Goal: Navigation & Orientation: Find specific page/section

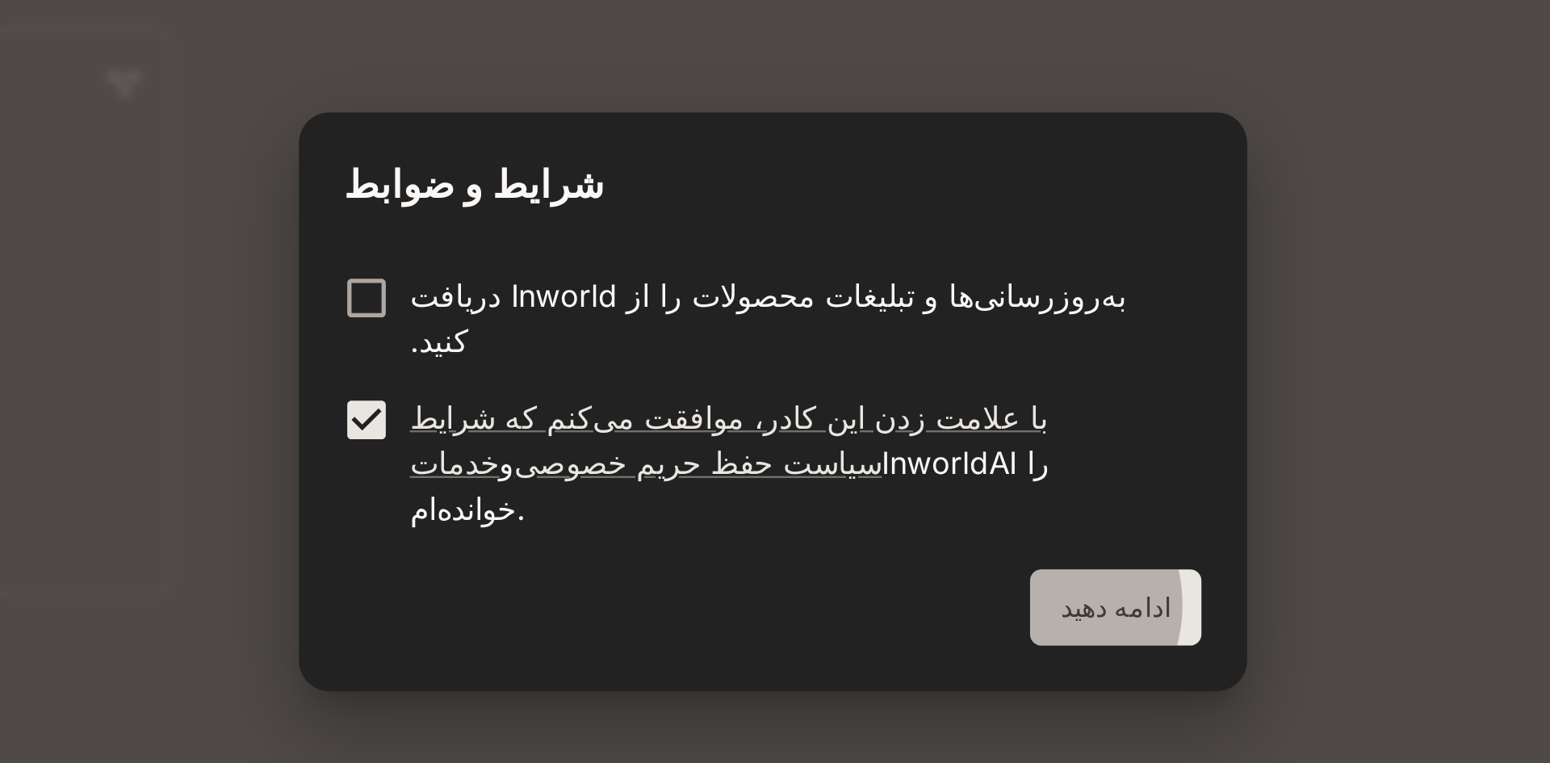
click at [897, 453] on button "ادامه دهید" at bounding box center [920, 469] width 73 height 32
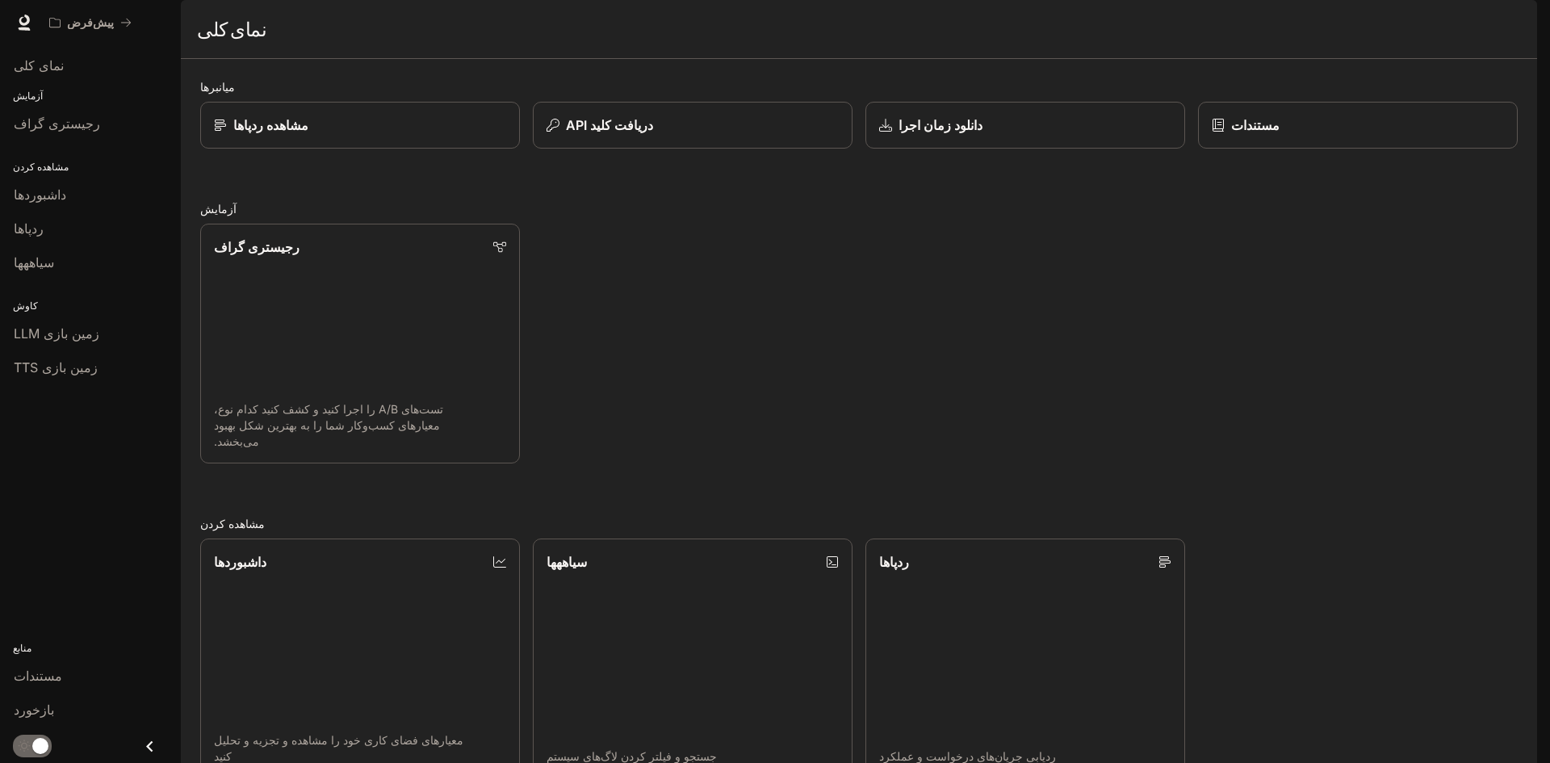
click at [38, 465] on div "نمای کلی آزمایش رجیستری گراف مشاهده کردن داشبوردها ردپاها سیاههها کاوش زمین باز…" at bounding box center [90, 404] width 181 height 718
click at [33, 199] on font "داشبوردها" at bounding box center [40, 195] width 52 height 16
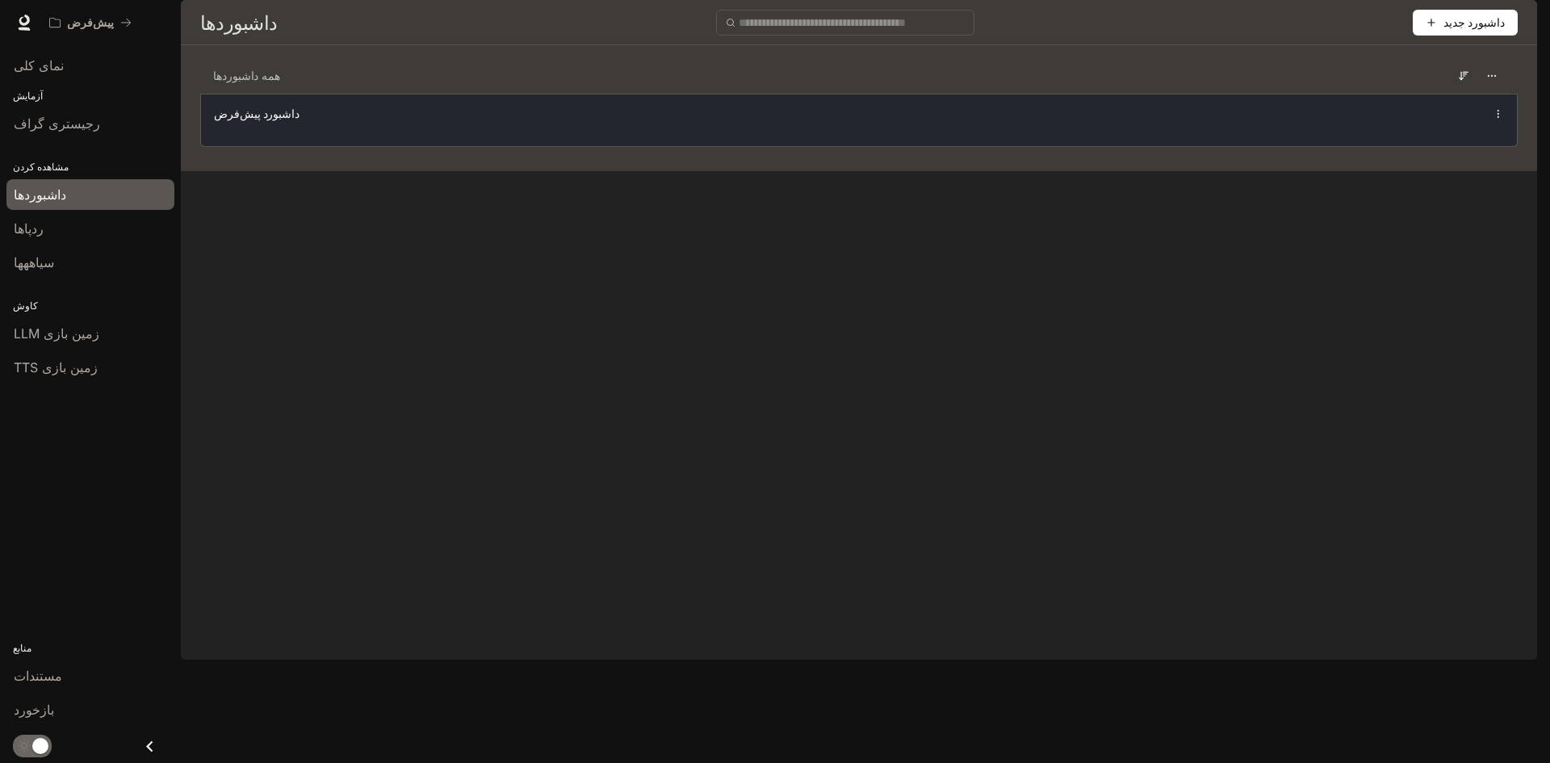
click at [1124, 124] on div "داشبورد پیش‌فرض" at bounding box center [859, 113] width 1290 height 19
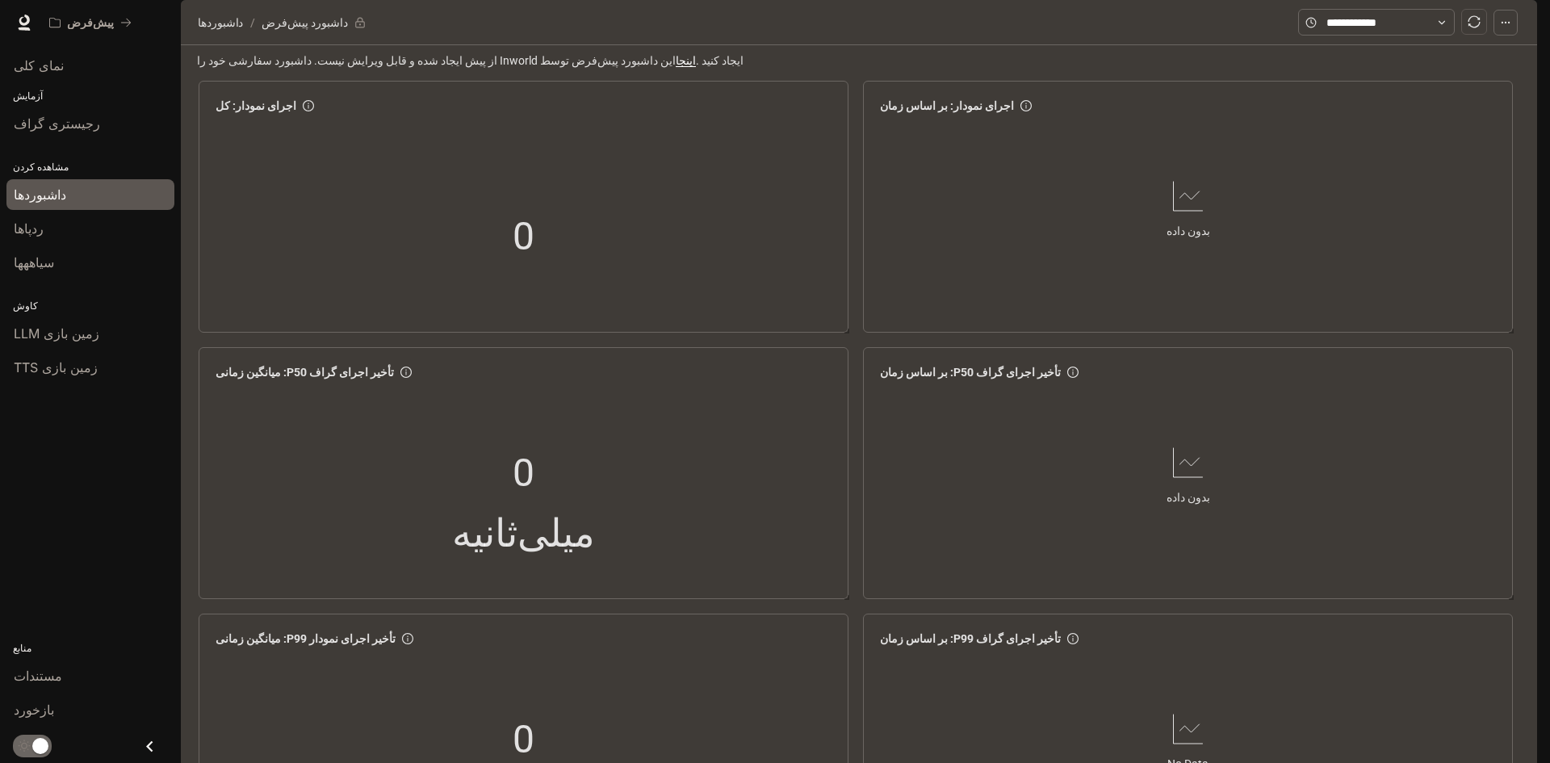
click at [1530, 23] on button "button" at bounding box center [1515, 22] width 32 height 32
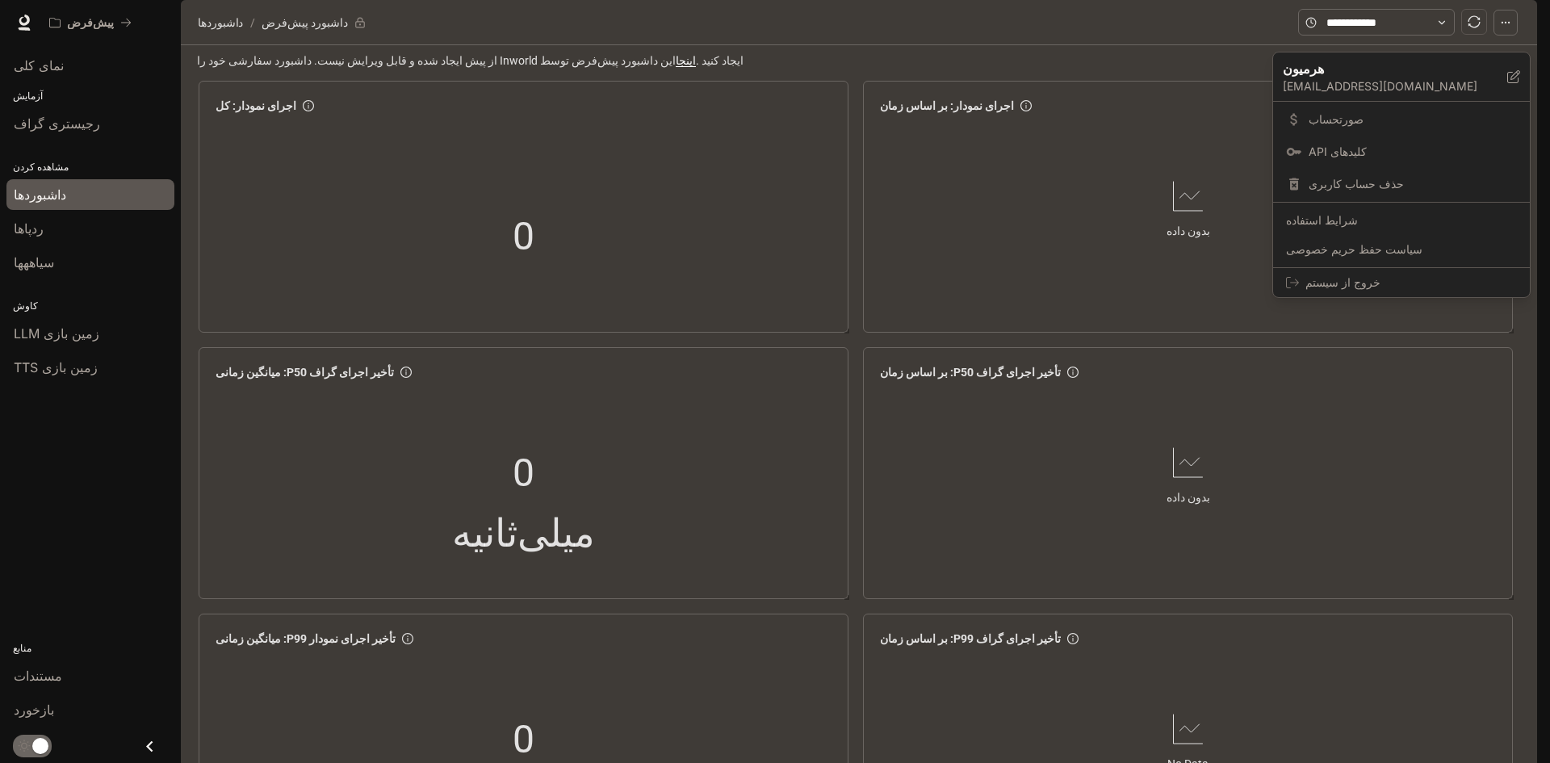
click at [1122, 83] on div at bounding box center [775, 381] width 1550 height 763
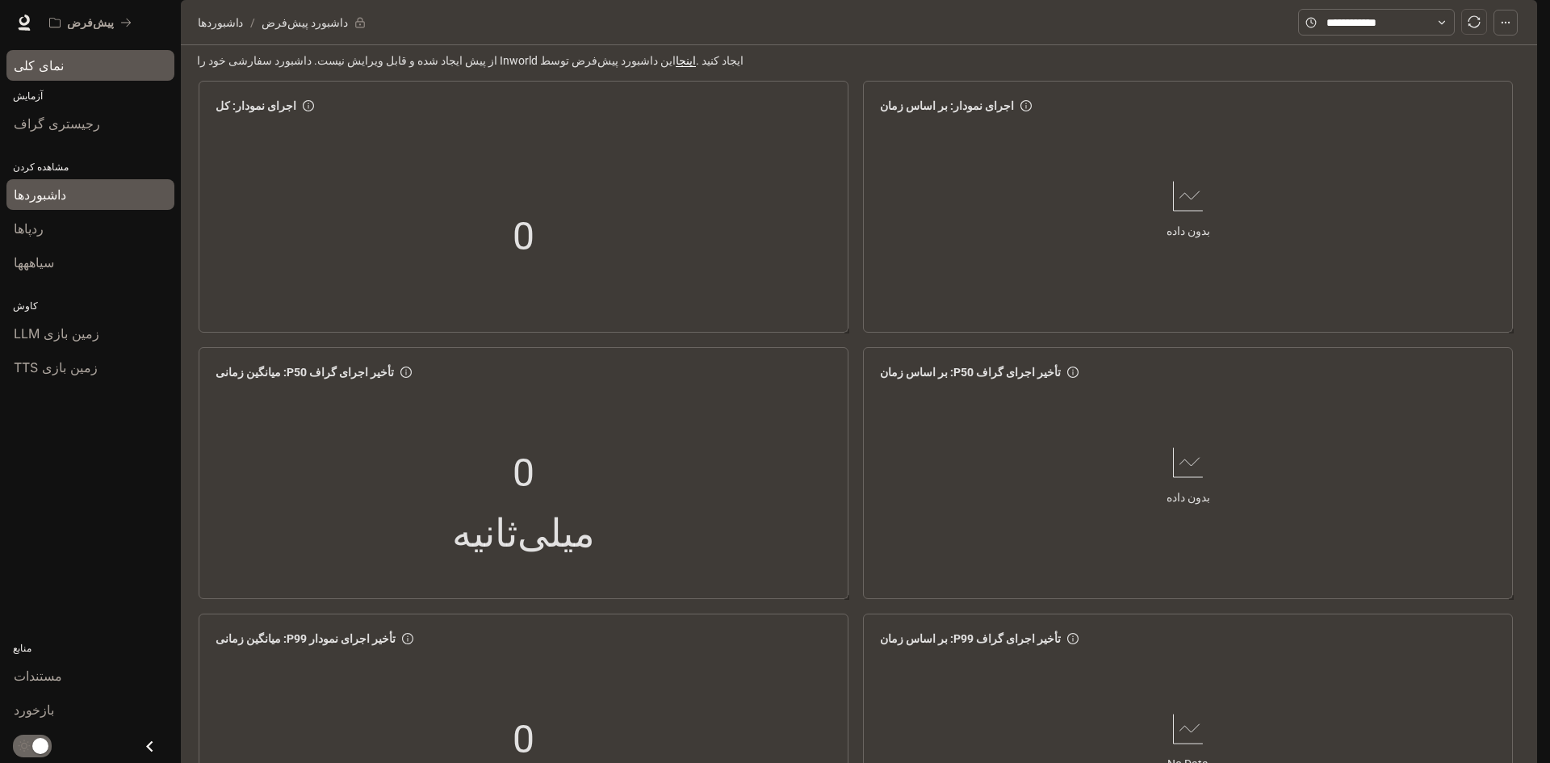
click at [118, 67] on div "نمای کلی" at bounding box center [90, 65] width 153 height 19
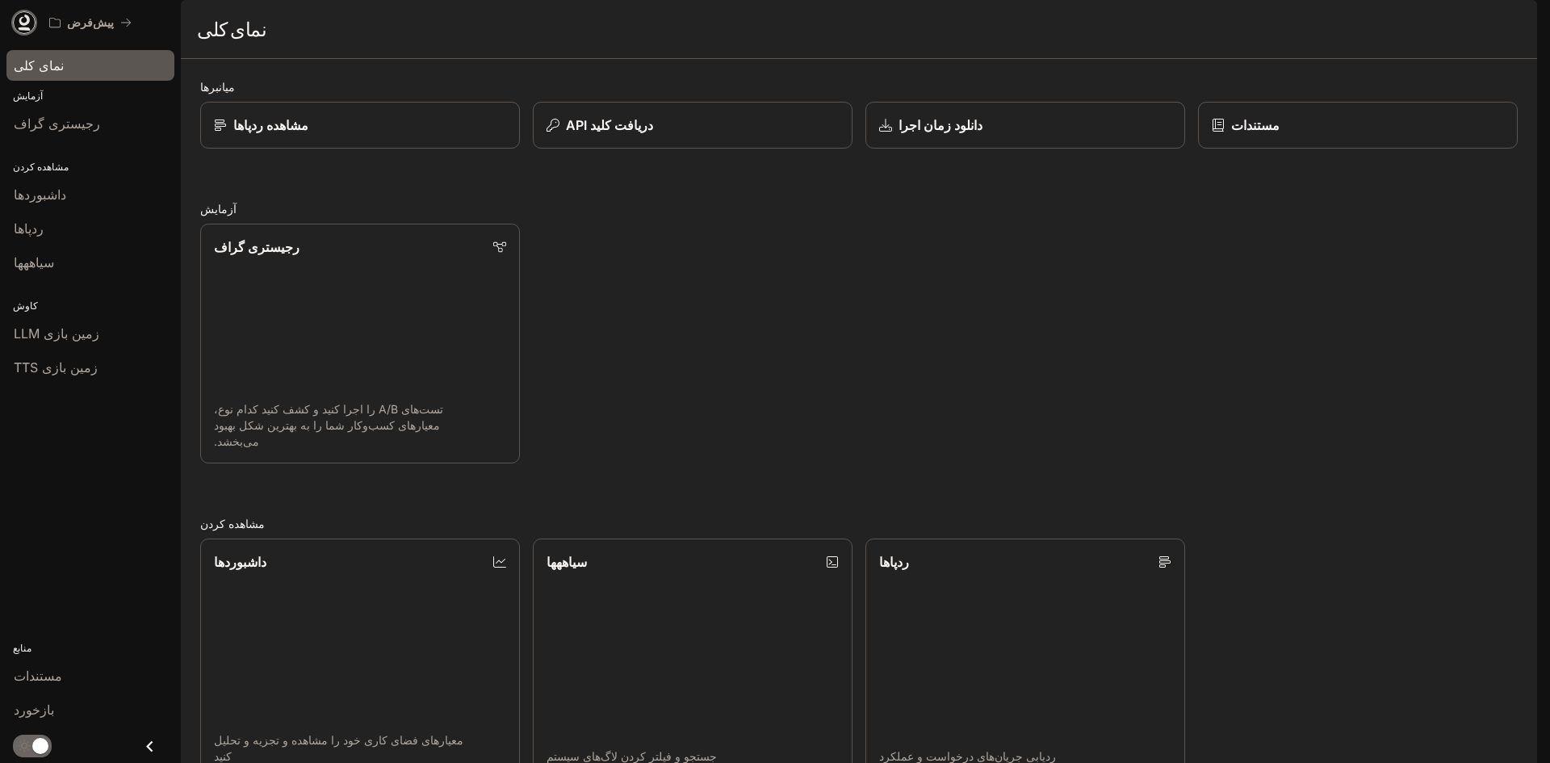
click at [18, 28] on icon at bounding box center [24, 23] width 16 height 16
click at [1113, 621] on link "ردپاها ردیابی جریان‌های درخواست و عملکرد" at bounding box center [1025, 659] width 323 height 242
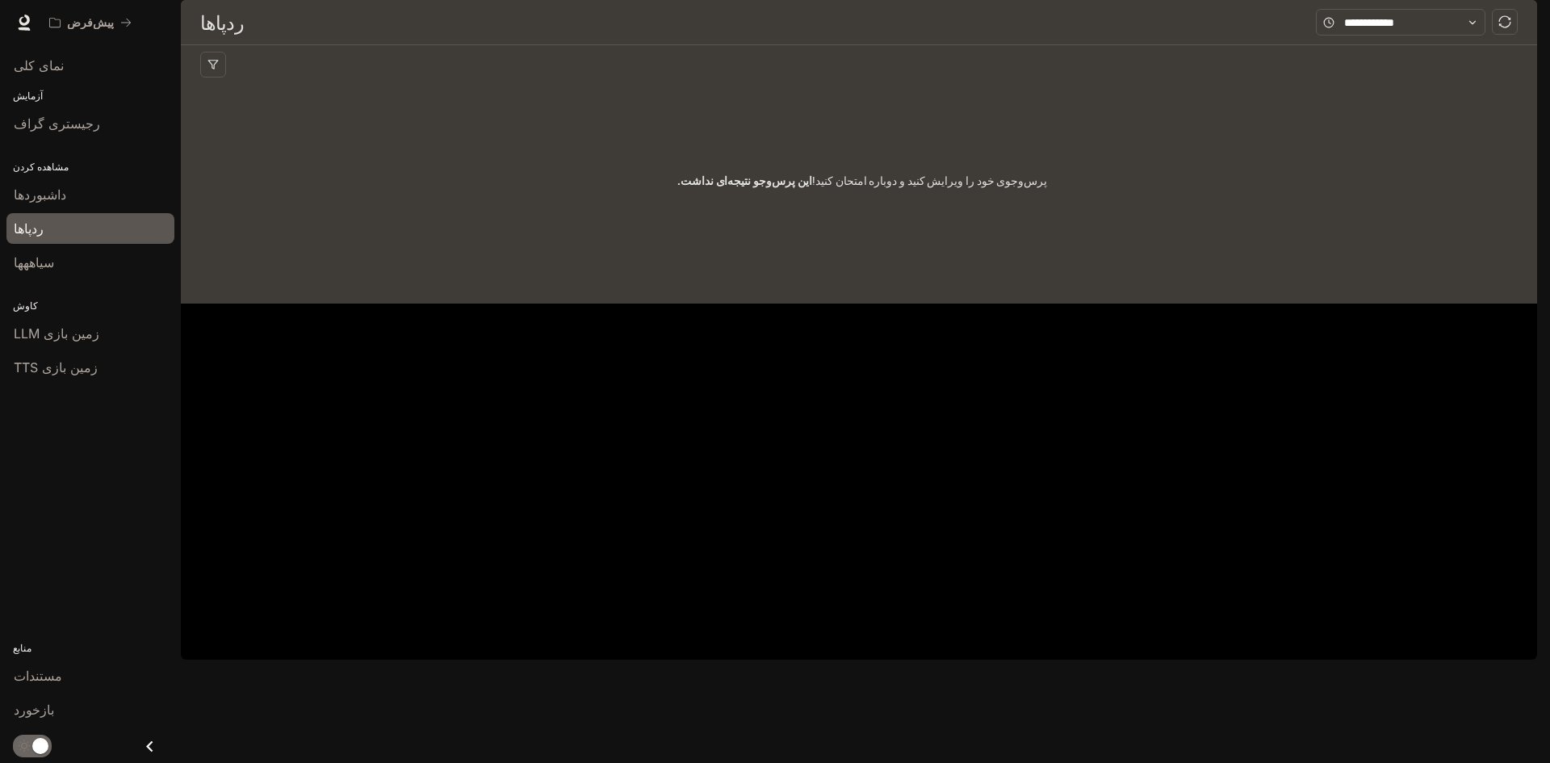
click at [233, 35] on font "ردپاها" at bounding box center [222, 22] width 44 height 24
click at [1355, 31] on input "text" at bounding box center [1400, 23] width 113 height 18
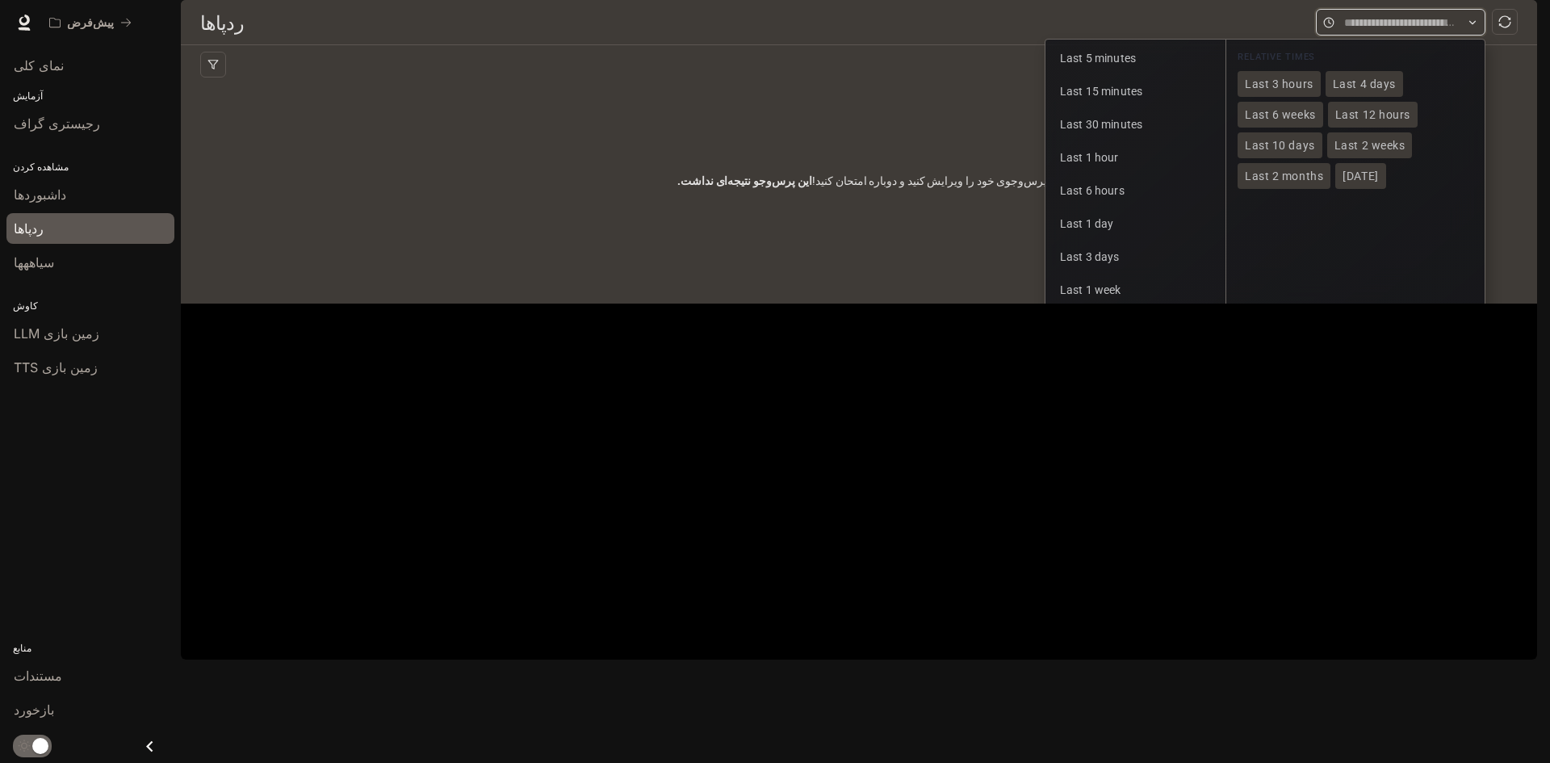
click at [1355, 31] on input "text" at bounding box center [1400, 23] width 113 height 18
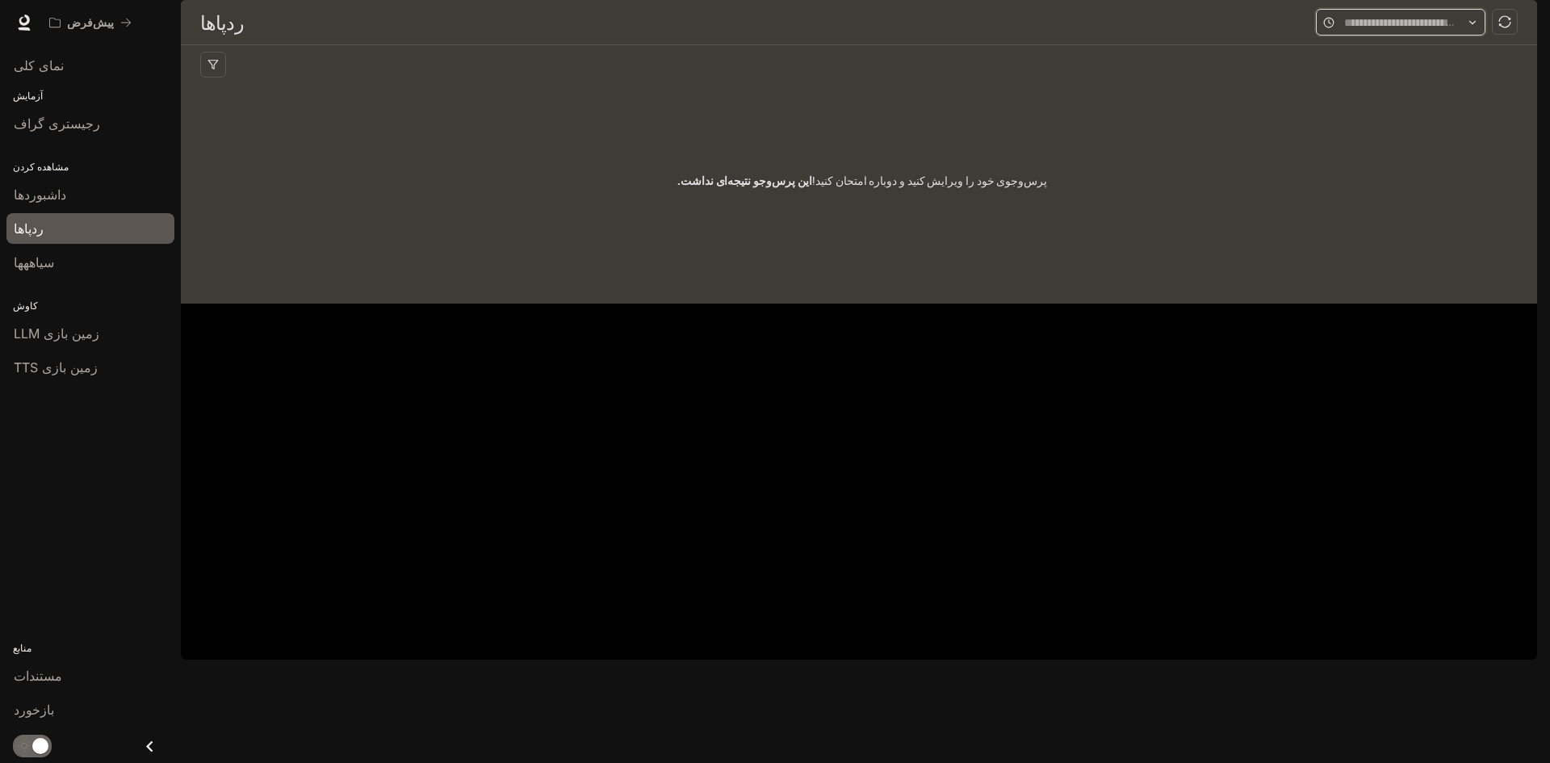
click at [1355, 31] on input "text" at bounding box center [1400, 23] width 113 height 18
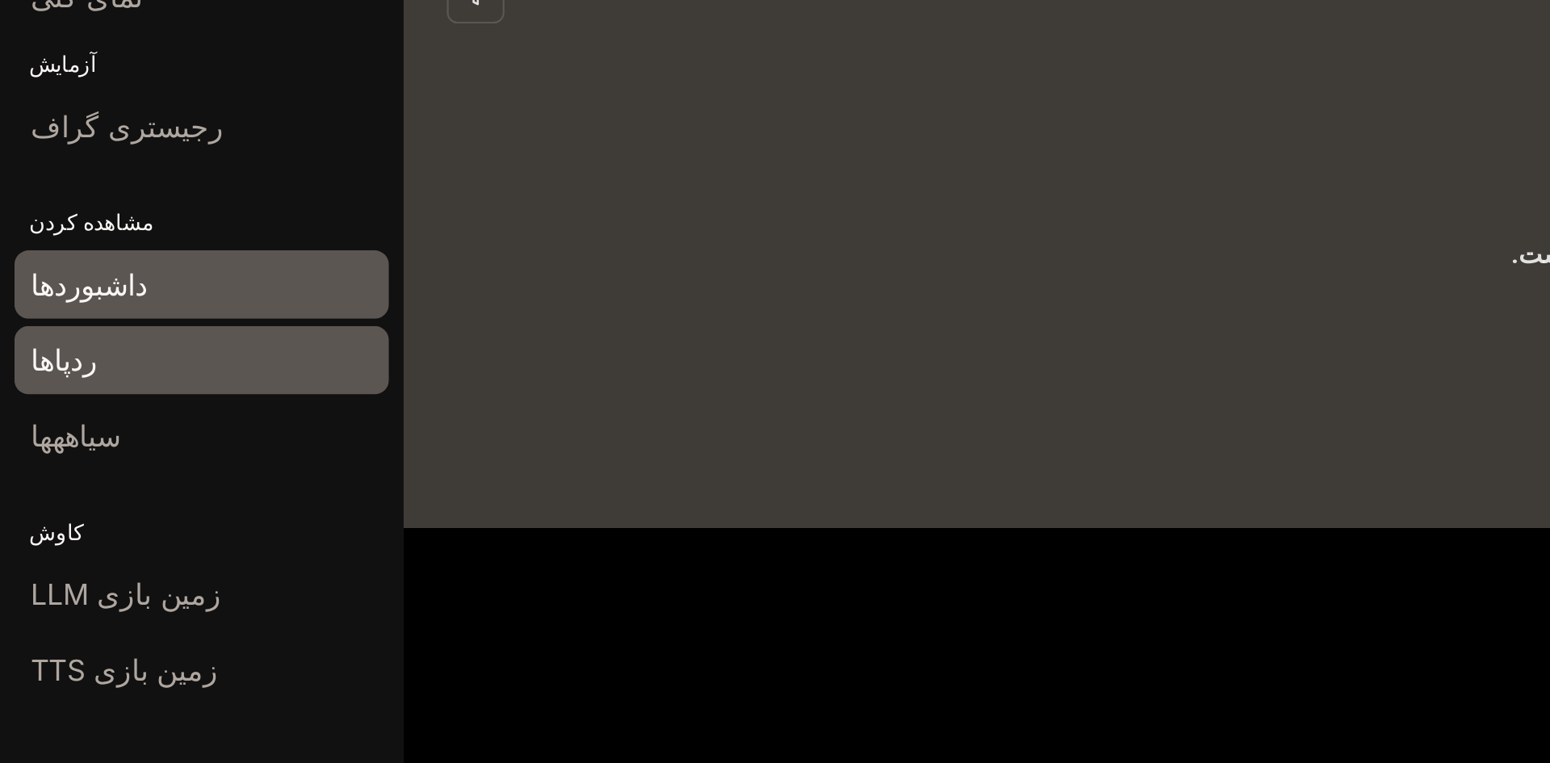
click at [78, 203] on div "داشبوردها" at bounding box center [90, 194] width 153 height 19
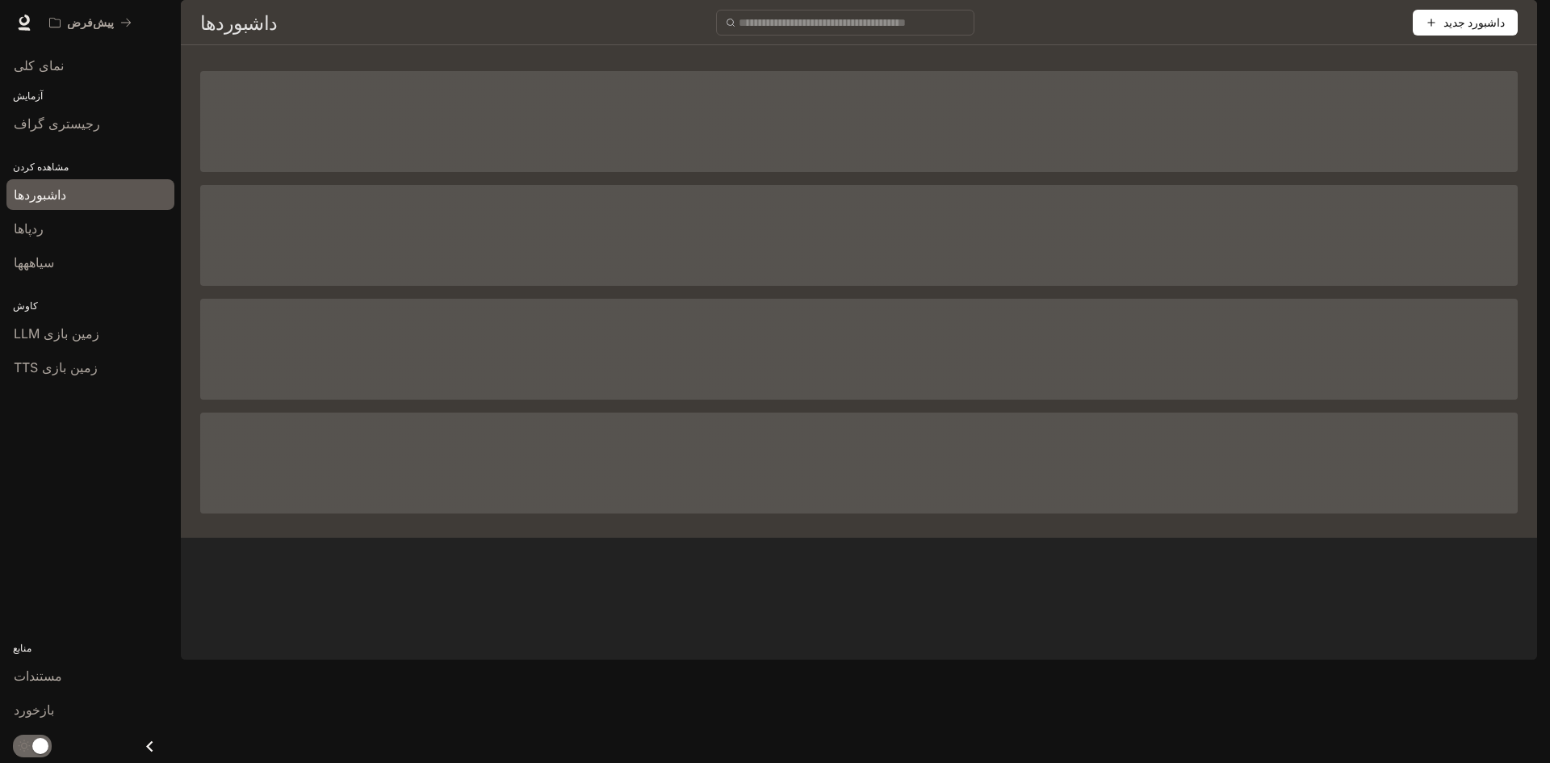
click at [501, 36] on div "داشبورد جدید" at bounding box center [905, 23] width 1228 height 26
